Goal: Task Accomplishment & Management: Manage account settings

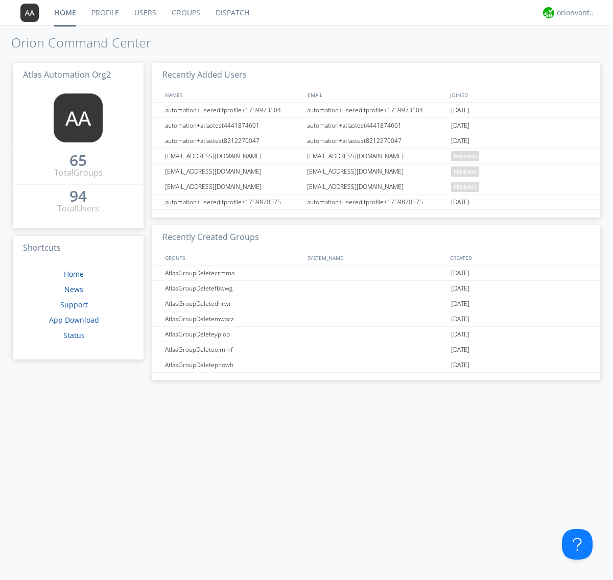
click at [144, 13] on link "Users" at bounding box center [145, 13] width 37 height 26
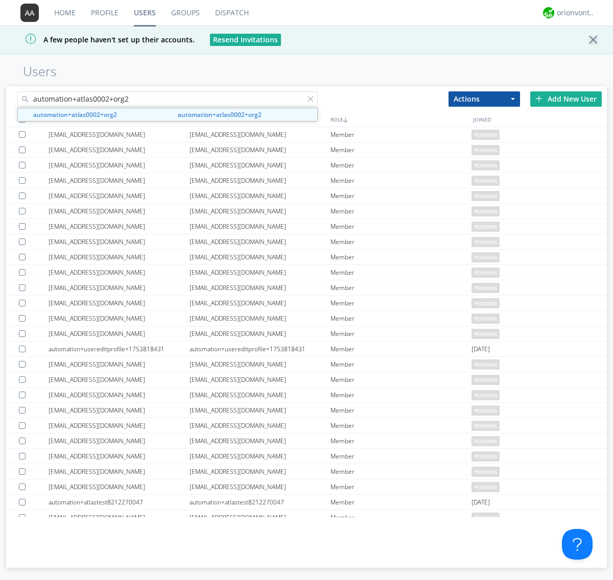
type input "automation+atlas0002+org2"
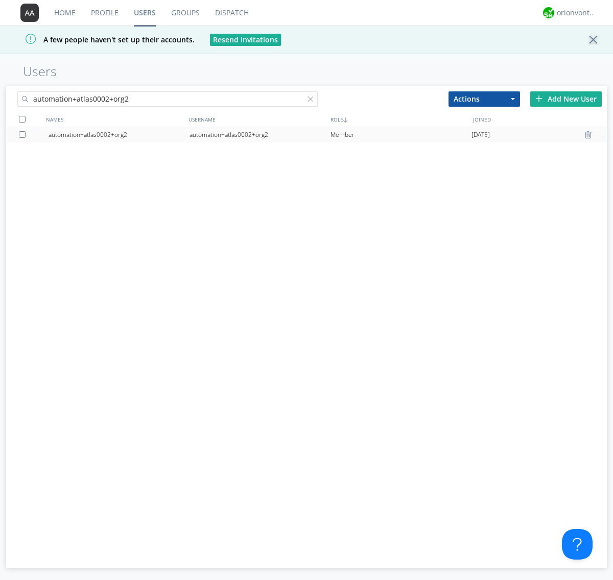
click at [259, 134] on div "automation+atlas0002+org2" at bounding box center [259, 134] width 141 height 15
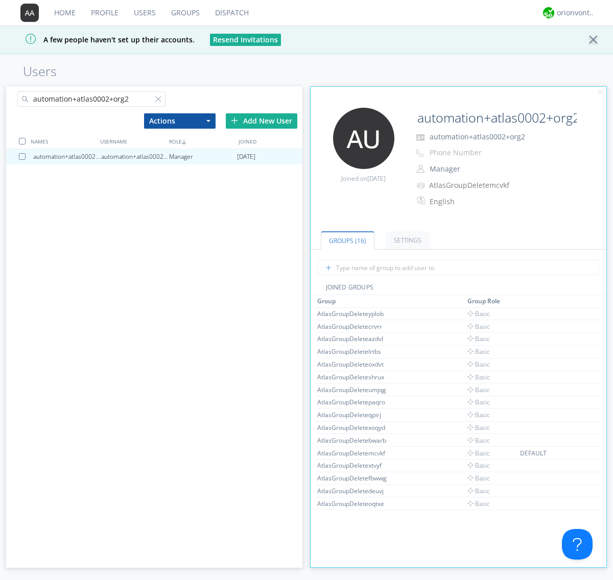
click at [476, 169] on button "Manager" at bounding box center [477, 169] width 102 height 14
click at [0, 0] on link "Basic User" at bounding box center [0, 0] width 0 height 0
click at [573, 13] on div "orionvontas+atlas+automation+org2" at bounding box center [575, 13] width 38 height 10
